Goal: Browse casually

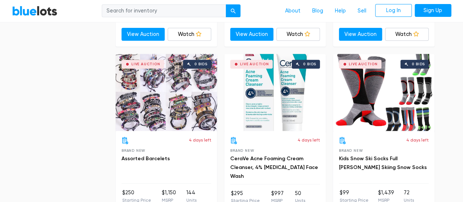
scroll to position [2930, 0]
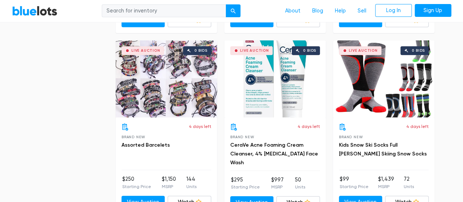
click at [180, 82] on div "Live Auction 0 bids" at bounding box center [166, 78] width 101 height 77
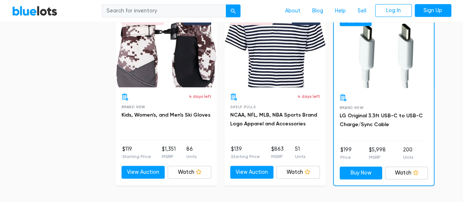
scroll to position [3186, 0]
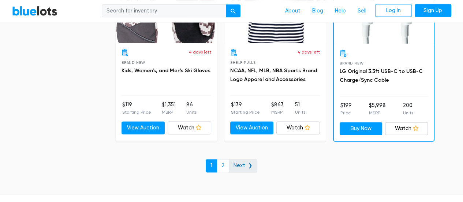
click at [250, 159] on link "Next ❯" at bounding box center [243, 165] width 29 height 13
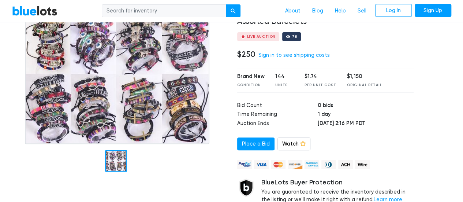
scroll to position [73, 0]
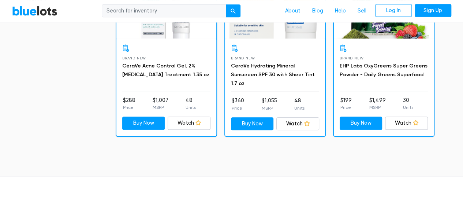
scroll to position [293, 0]
